Goal: Transaction & Acquisition: Purchase product/service

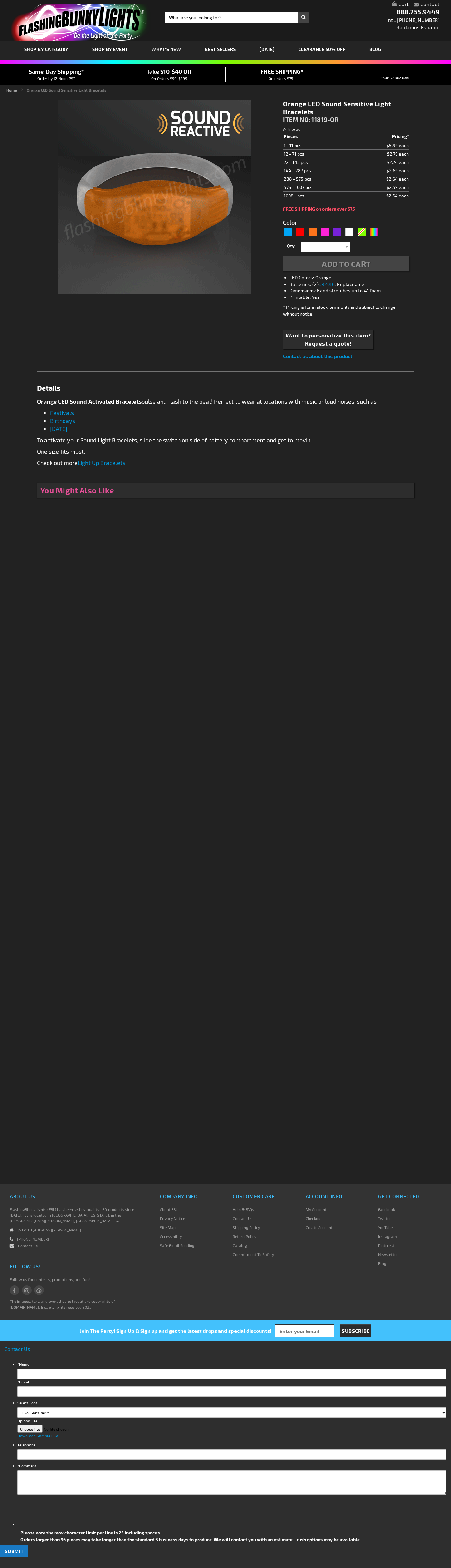
type input "5637"
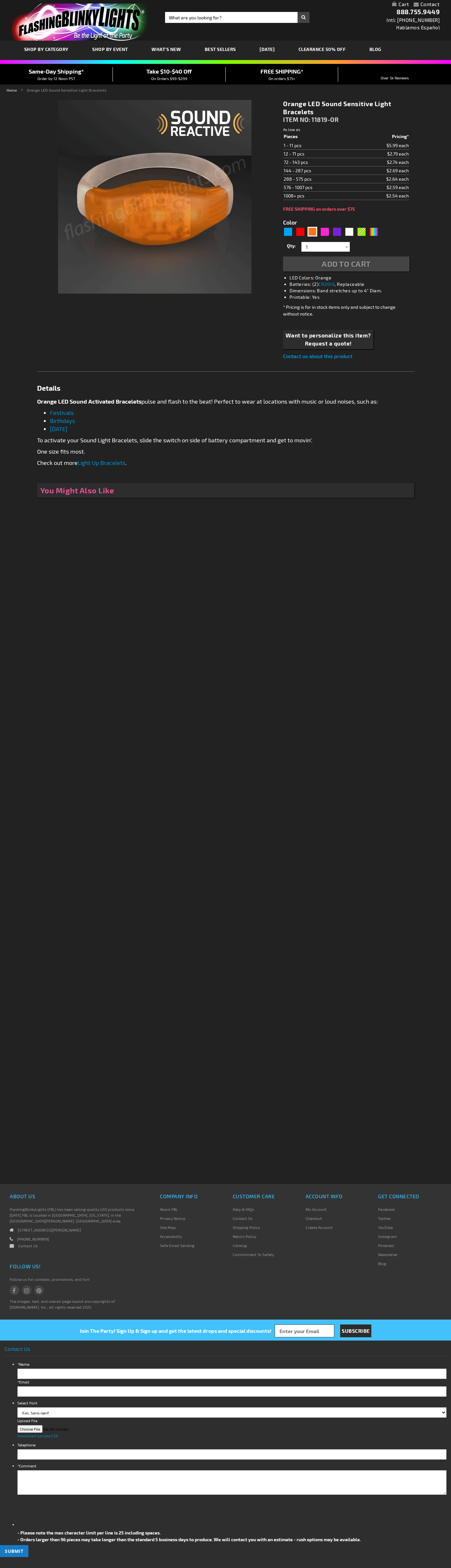
type input "5637"
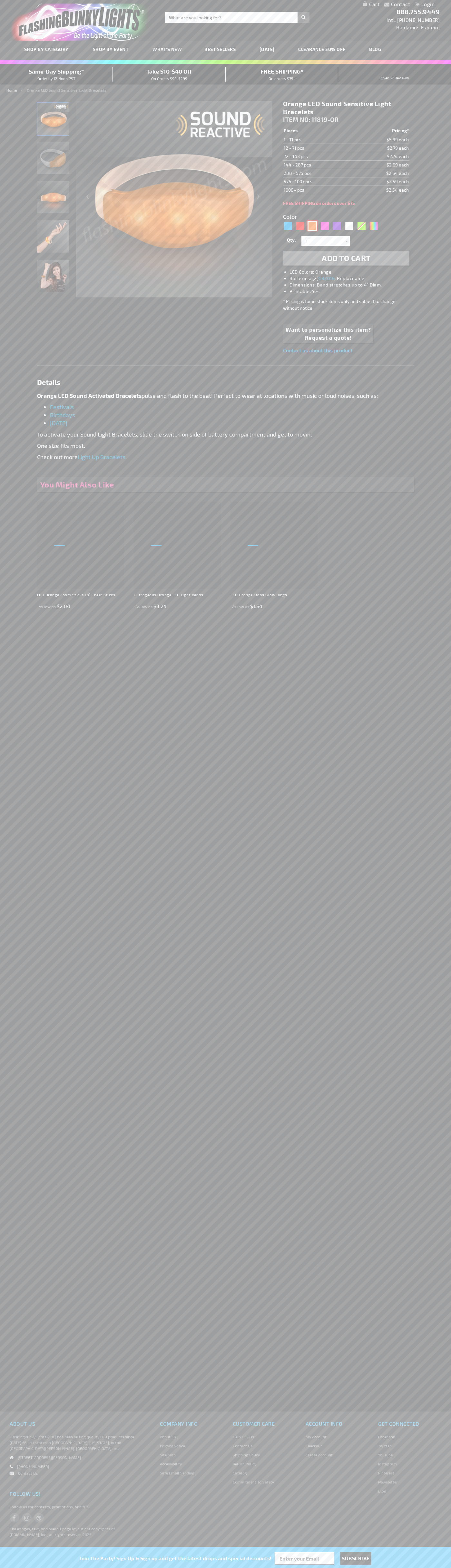
click at [313, 226] on div "Orange" at bounding box center [312, 226] width 10 height 10
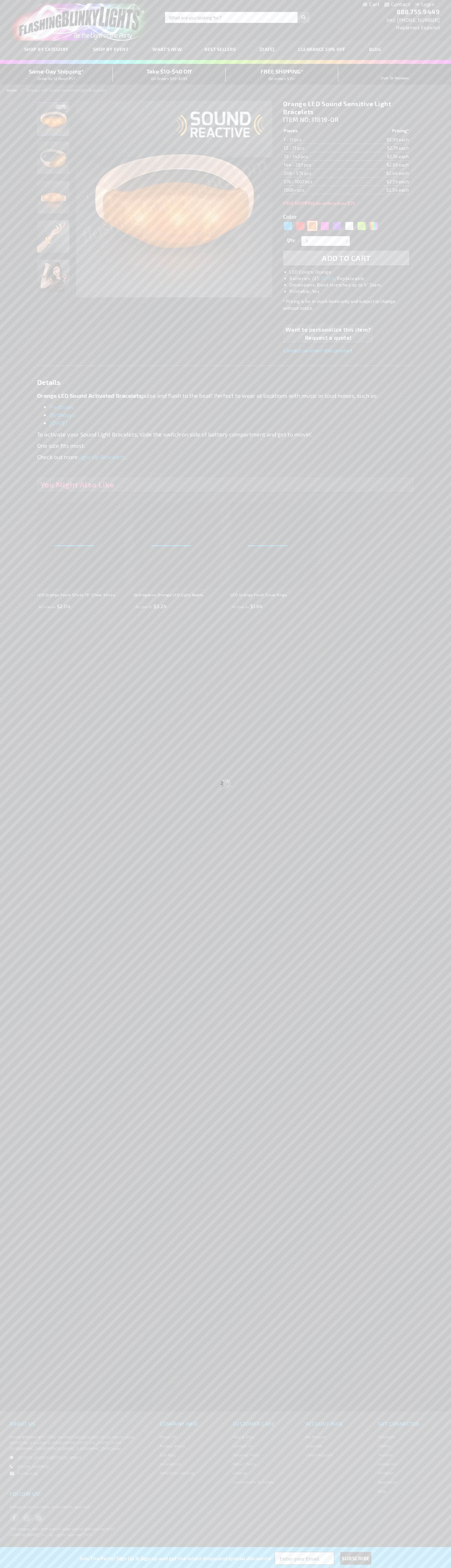
select select
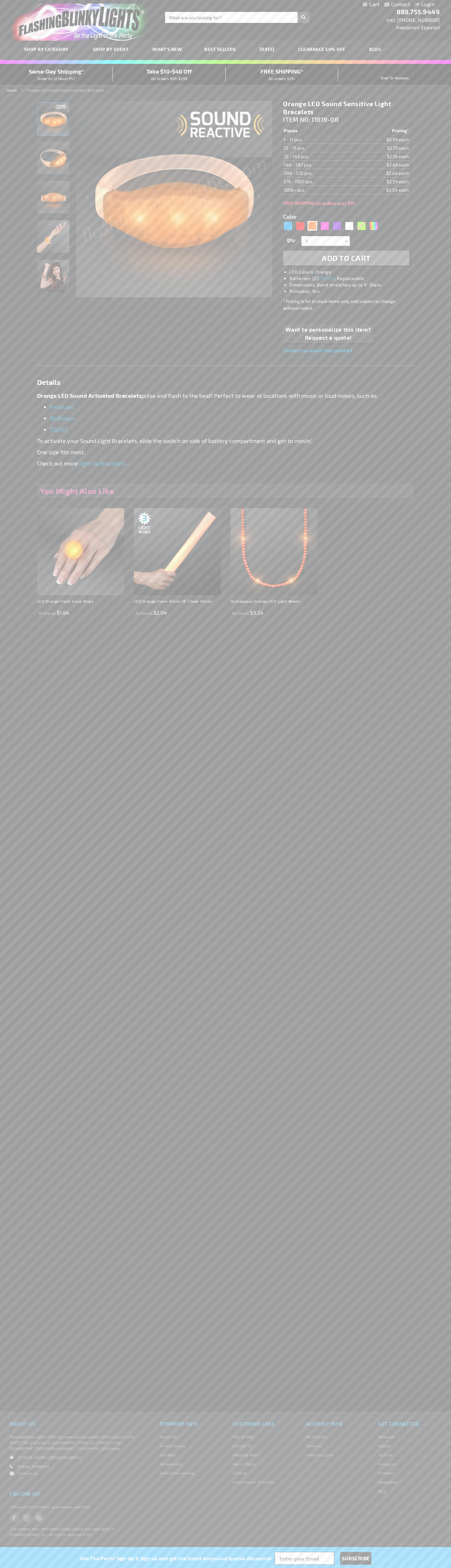
click at [347, 258] on span "Add to Cart" at bounding box center [346, 258] width 49 height 9
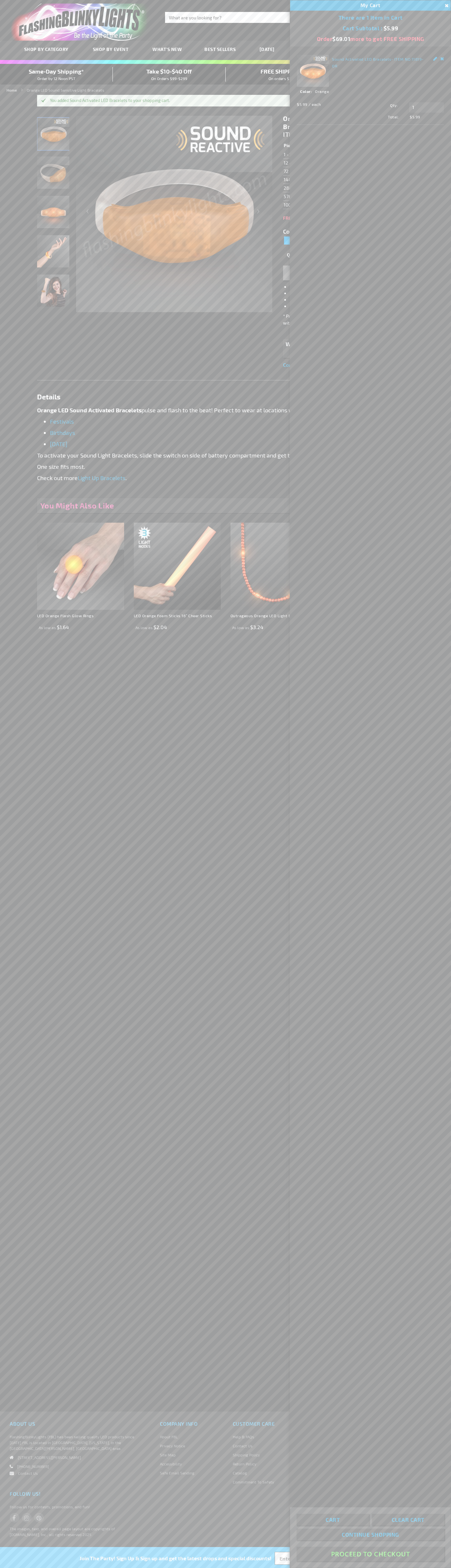
click at [371, 1554] on button "Proceed To Checkout" at bounding box center [370, 1554] width 148 height 14
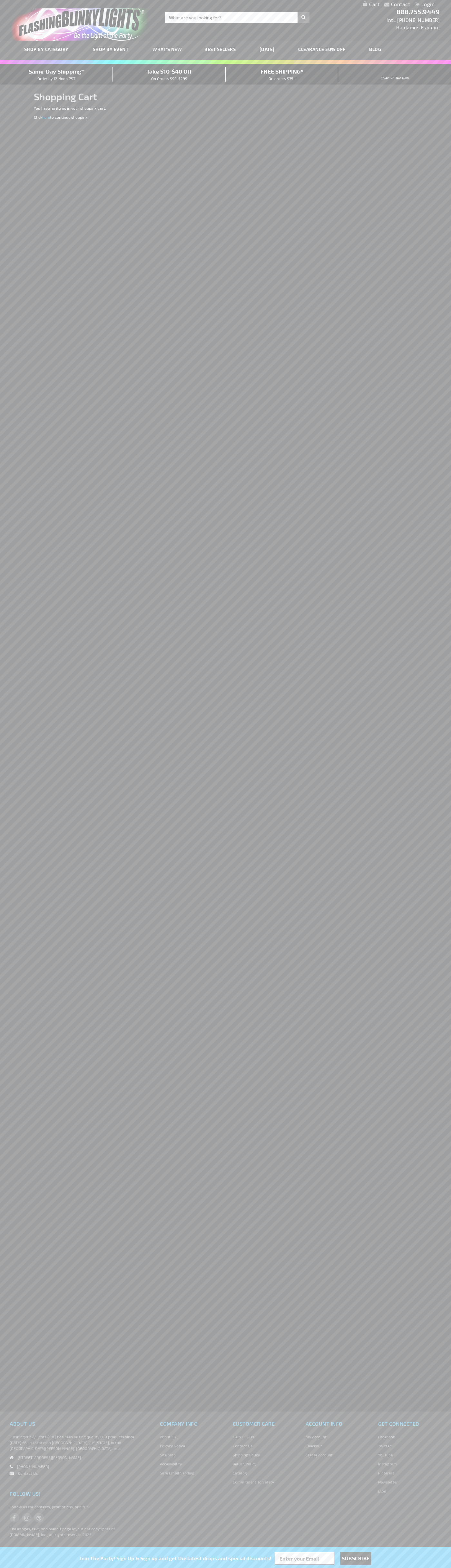
click at [57, 74] on span "Same-Day Shipping*" at bounding box center [56, 71] width 55 height 7
click at [61, 11] on img "store logo" at bounding box center [81, 22] width 139 height 37
click at [429, 376] on div "Contact Compare Products Login Skip to Content My Cart My Cart Close You have n…" at bounding box center [226, 784] width 451 height 1568
click at [185, 1568] on html "The store will not work correctly when cookies are disabled. Contact Compare Pr…" at bounding box center [226, 784] width 451 height 1568
click at [23, 68] on div "Same-Day Shipping* Order by 12 Noon PST" at bounding box center [56, 74] width 113 height 14
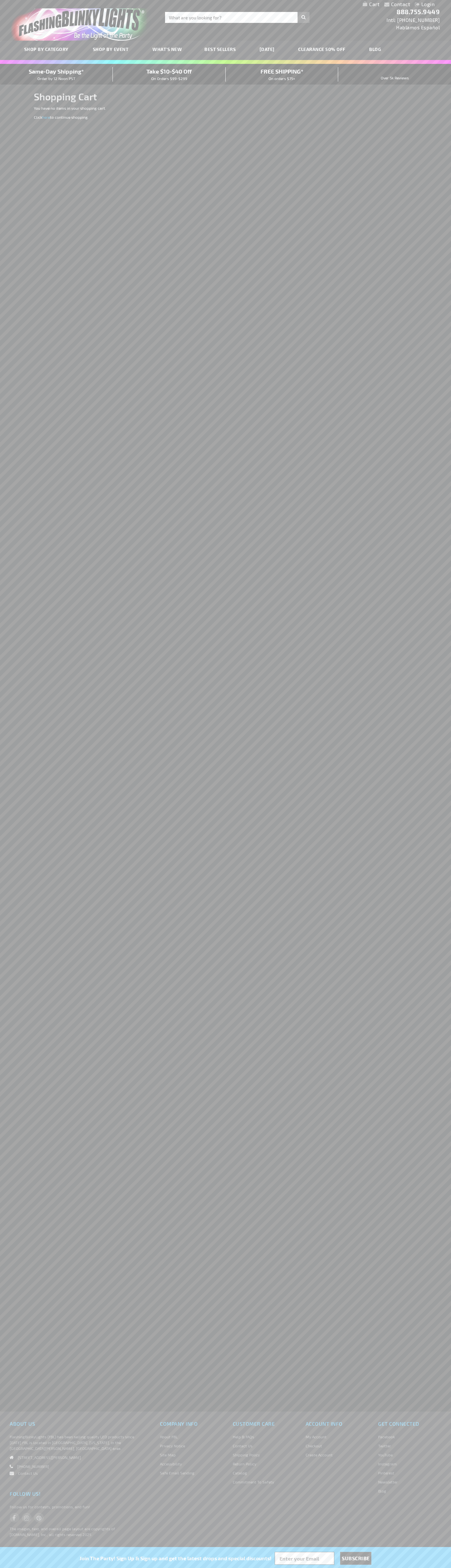
click at [57, 74] on span "Same-Day Shipping*" at bounding box center [56, 71] width 55 height 7
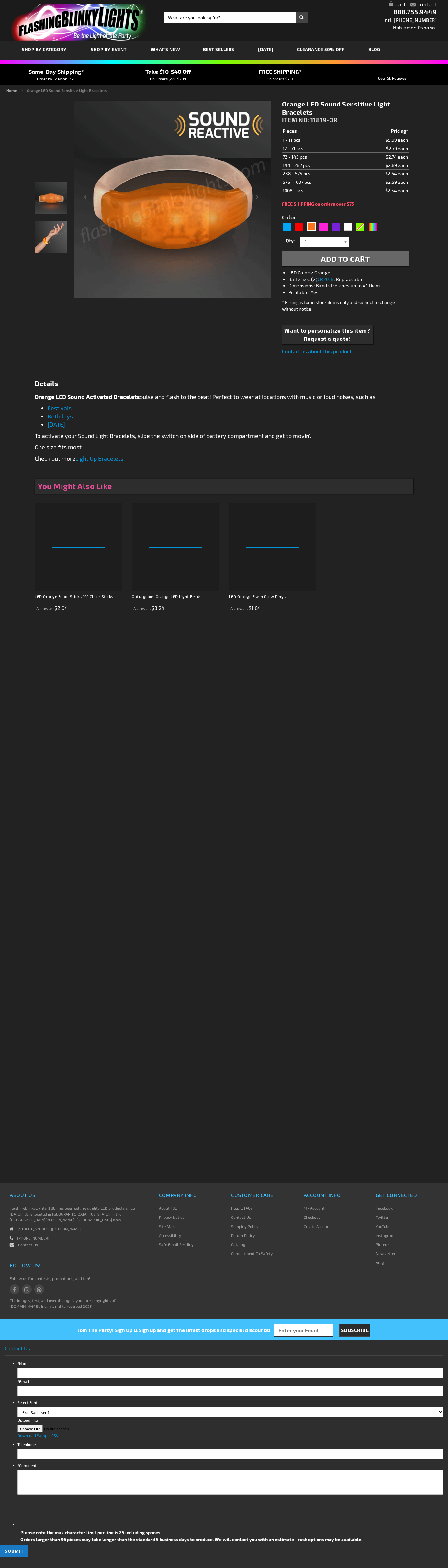
type input "5637"
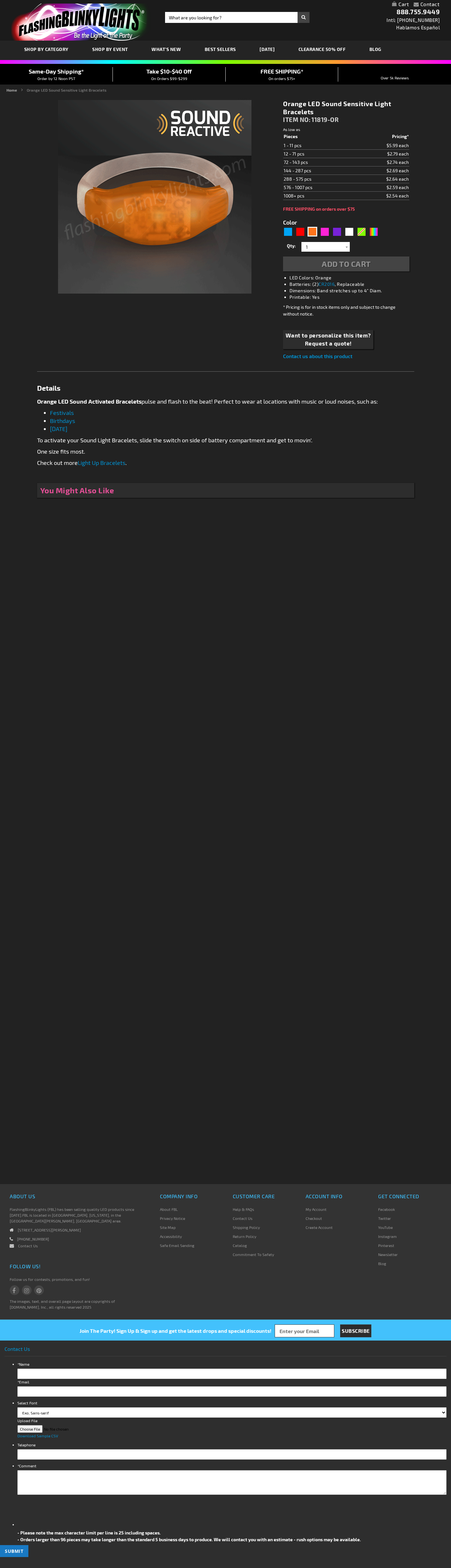
type input "5637"
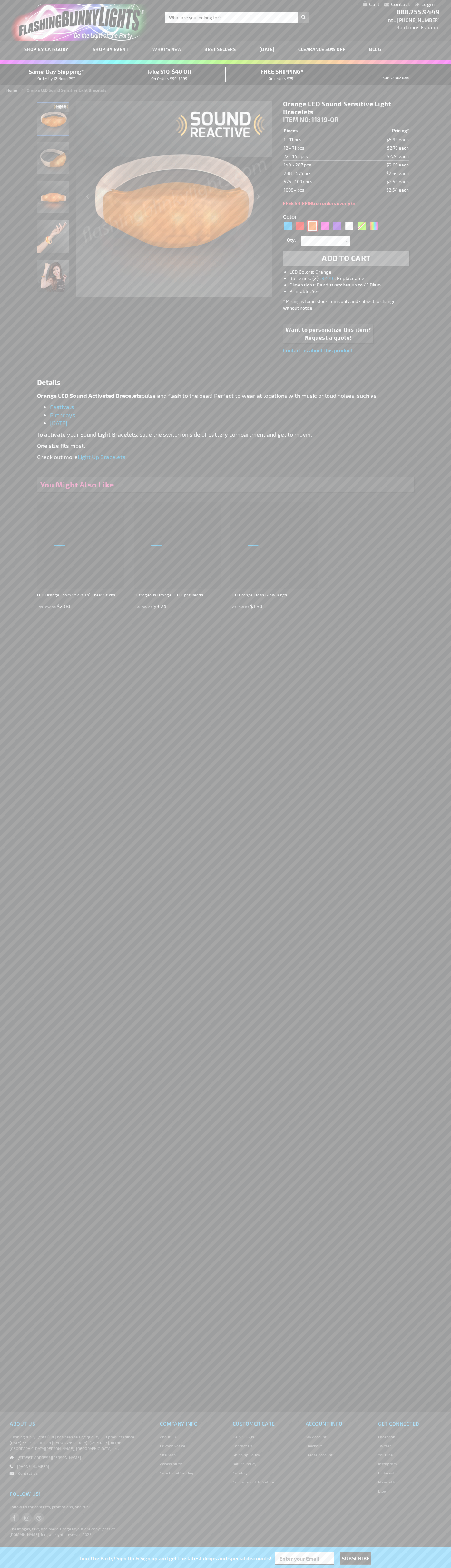
click at [313, 226] on div "Orange" at bounding box center [312, 226] width 10 height 10
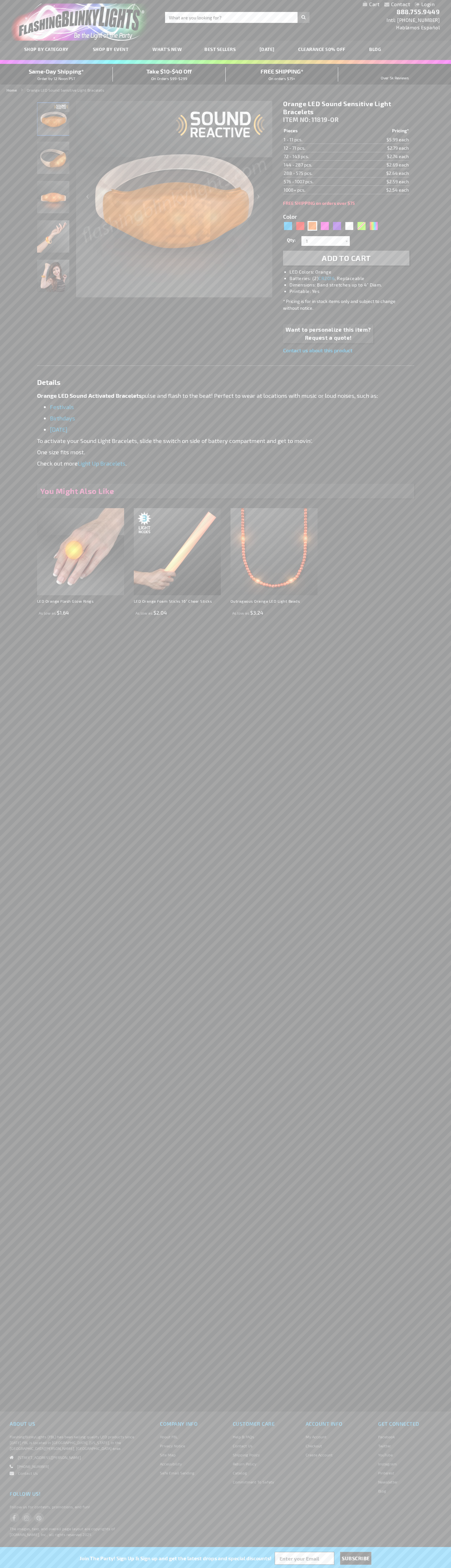
click at [347, 108] on h1 "Orange LED Sound Sensitive Light Bracelets" at bounding box center [346, 108] width 126 height 16
click at [319, 140] on td "1 - 11 pcs." at bounding box center [319, 140] width 71 height 8
click at [319, 148] on td "12 - 71 pcs." at bounding box center [319, 148] width 71 height 8
click at [319, 156] on td "72 - 143 pcs." at bounding box center [319, 156] width 71 height 8
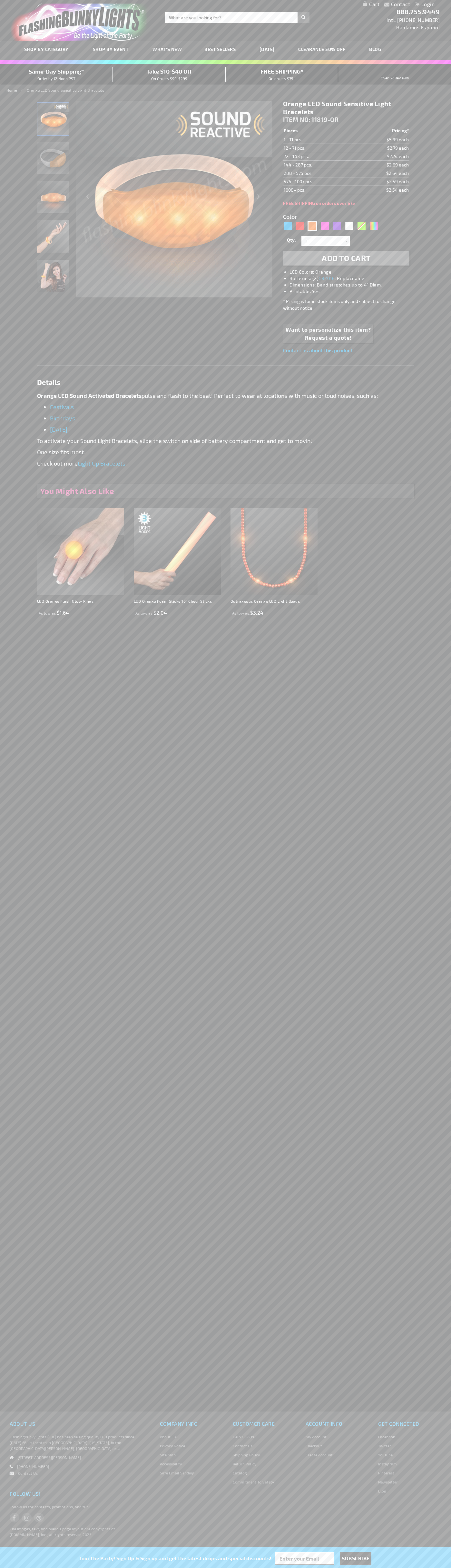
click at [319, 165] on td "144 - 287 pcs." at bounding box center [319, 164] width 71 height 8
click at [319, 173] on td "288 - 575 pcs." at bounding box center [319, 173] width 71 height 8
click at [319, 182] on td "576 - 1007 pcs." at bounding box center [319, 181] width 71 height 8
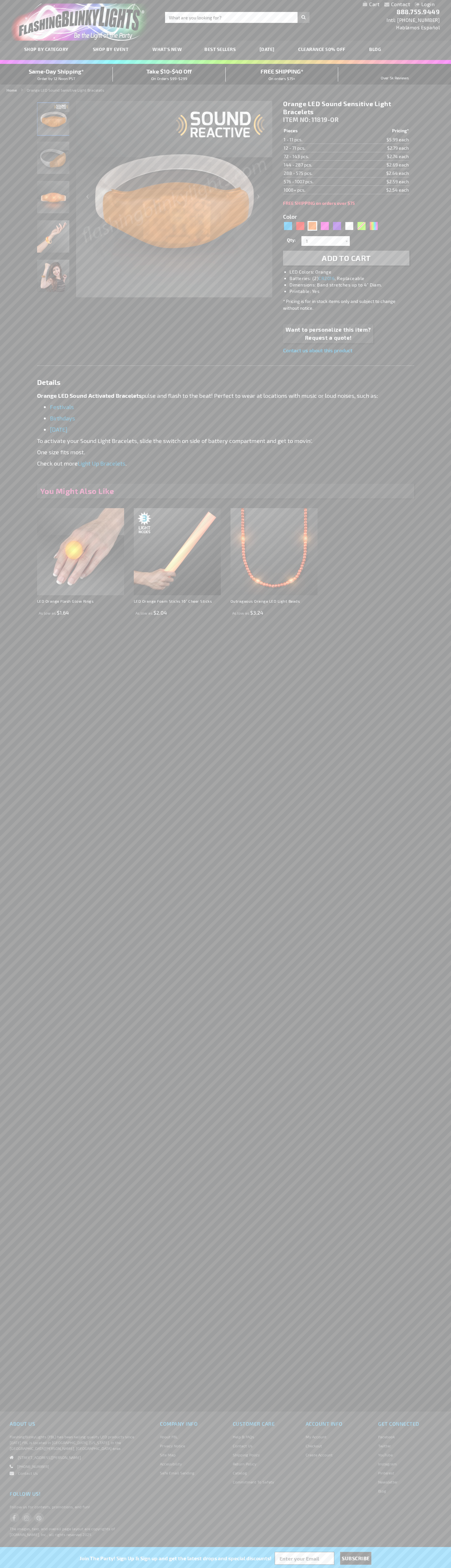
click at [319, 190] on td "1008+ pcs." at bounding box center [319, 190] width 71 height 8
